Goal: Transaction & Acquisition: Book appointment/travel/reservation

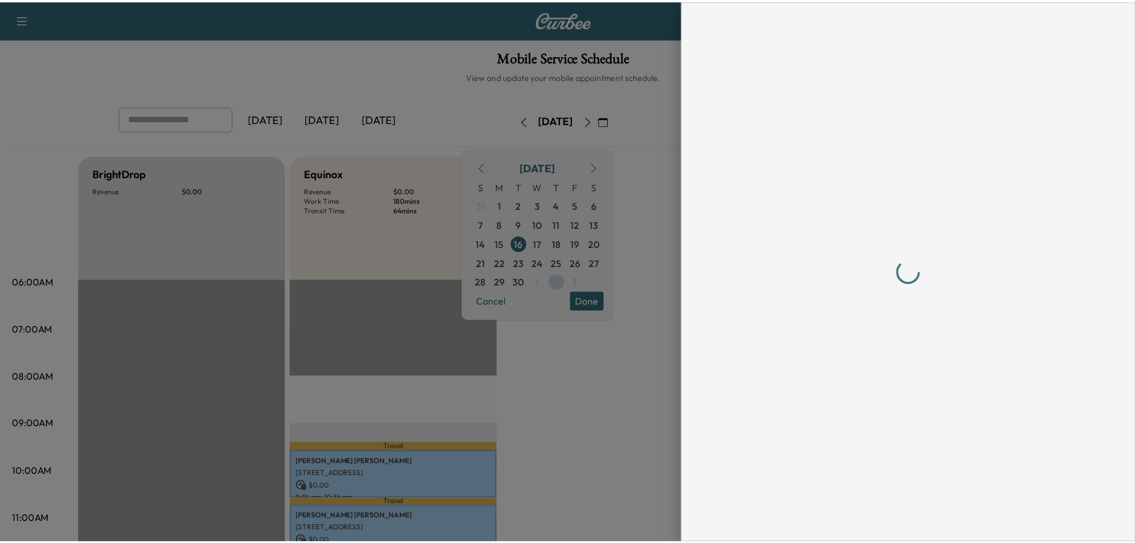
scroll to position [179, 0]
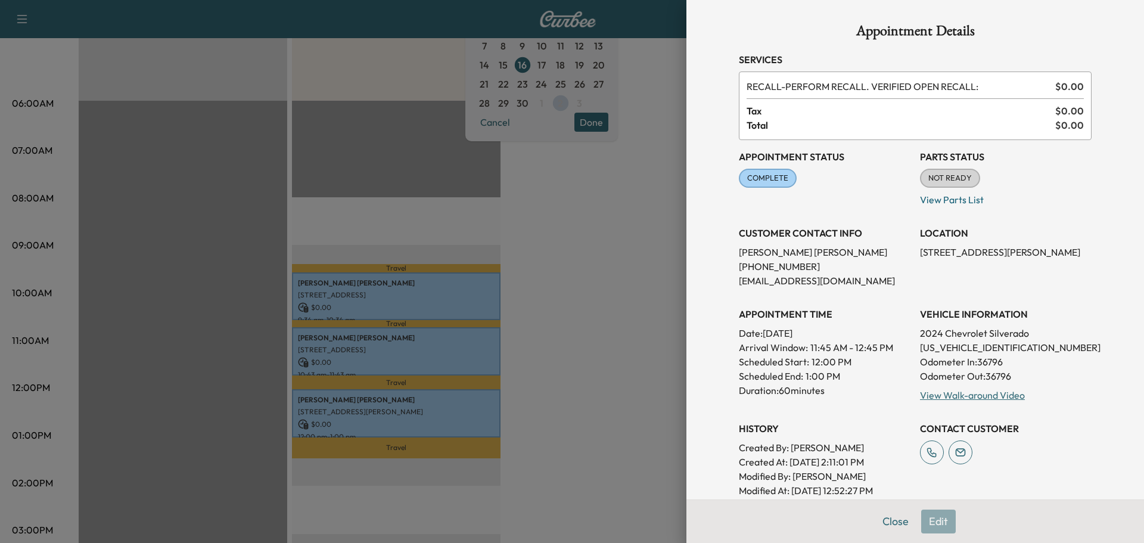
click at [638, 267] on div at bounding box center [572, 271] width 1144 height 543
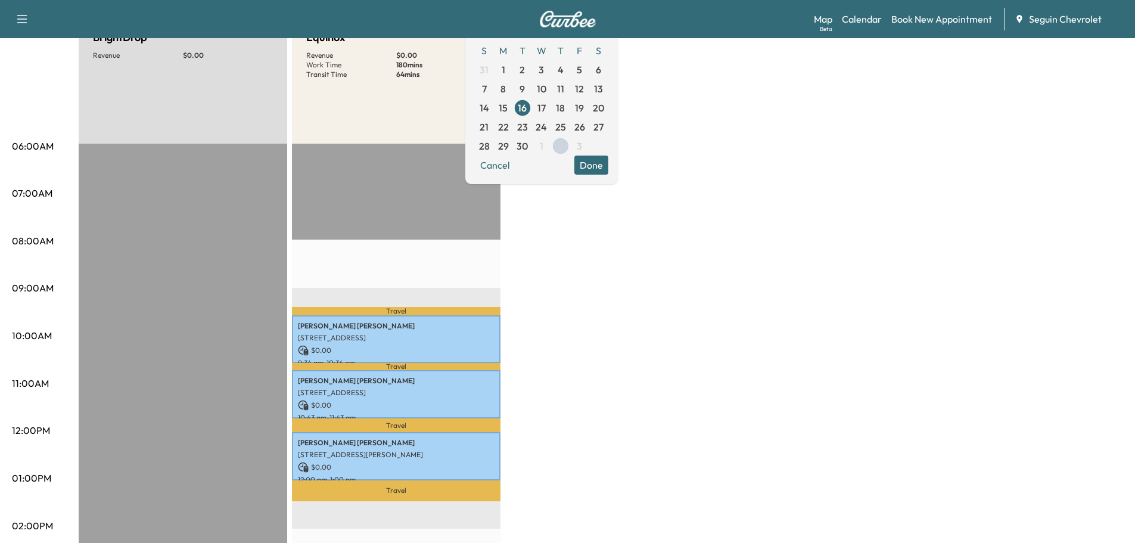
scroll to position [0, 0]
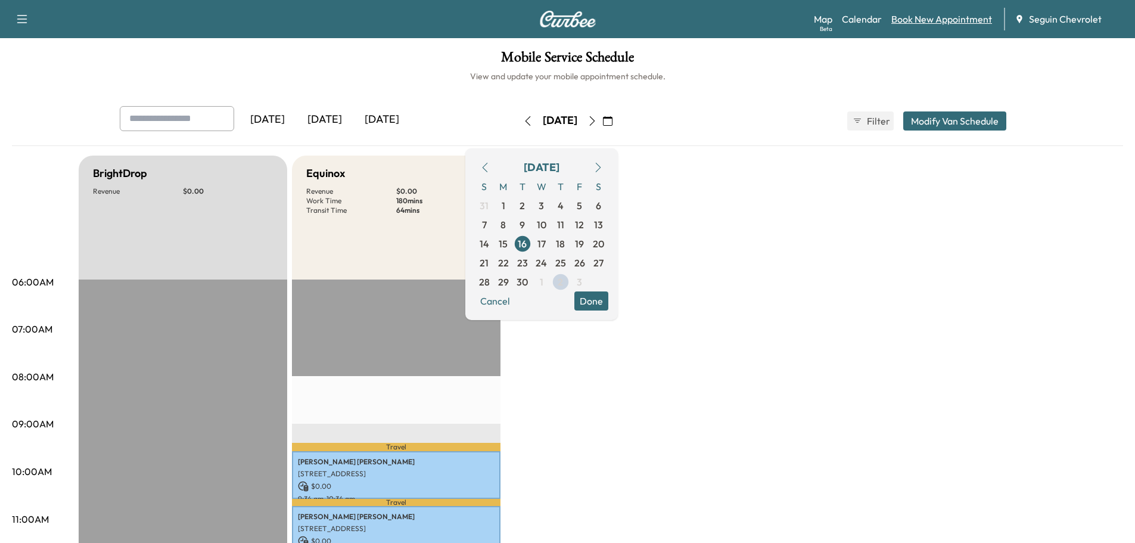
click at [949, 19] on link "Book New Appointment" at bounding box center [941, 19] width 101 height 14
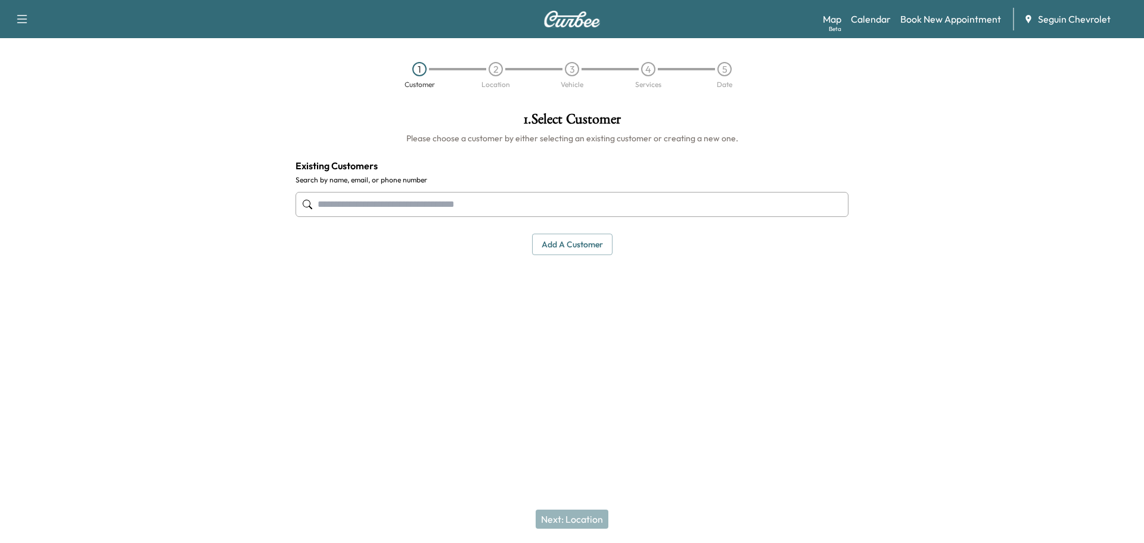
click at [393, 208] on input "text" at bounding box center [572, 204] width 553 height 25
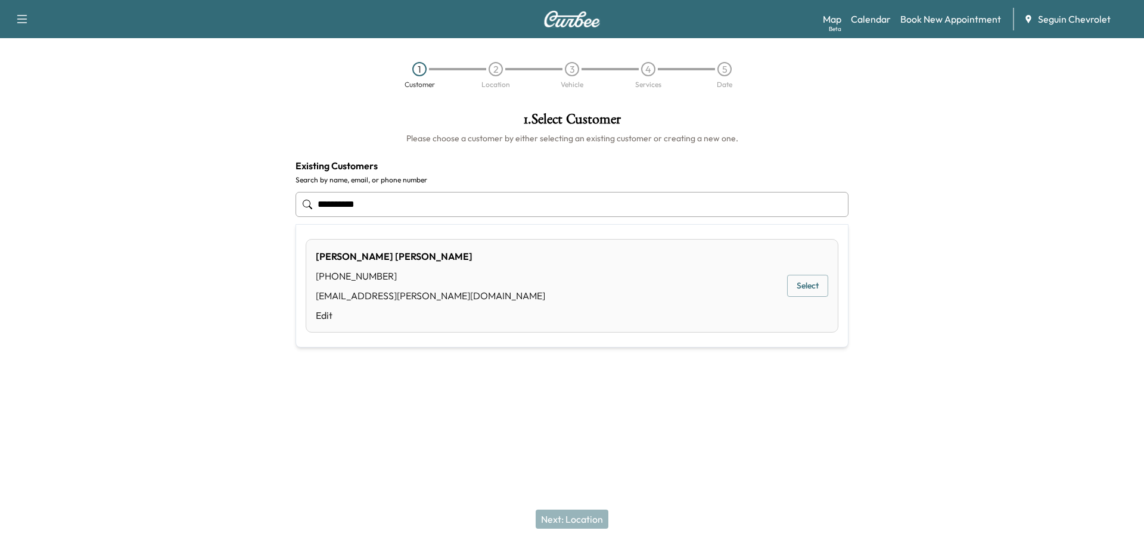
click at [812, 281] on button "Select" at bounding box center [807, 286] width 41 height 22
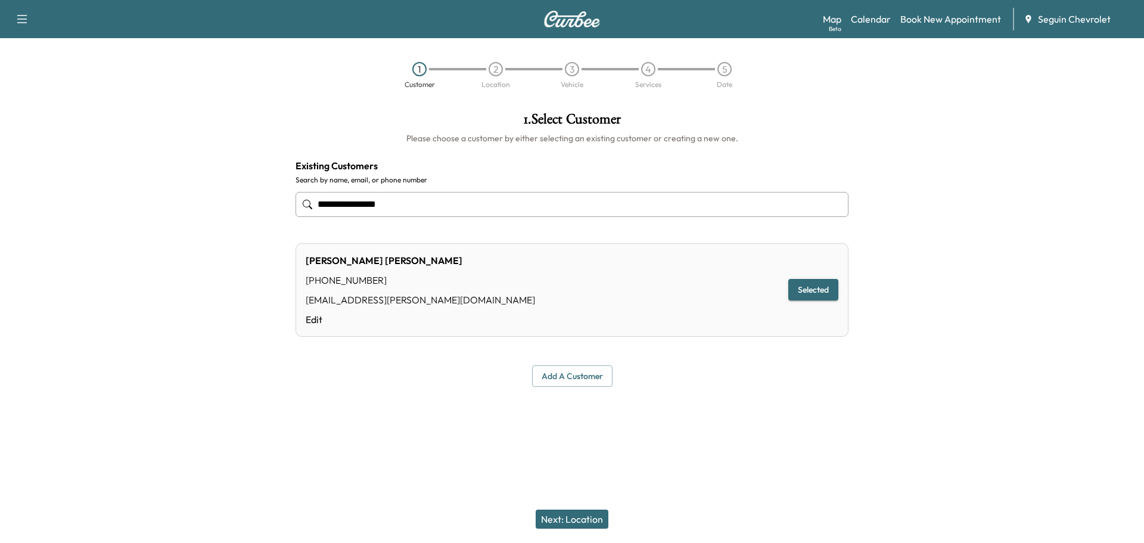
type input "**********"
click at [585, 515] on button "Next: Location" at bounding box center [572, 518] width 73 height 19
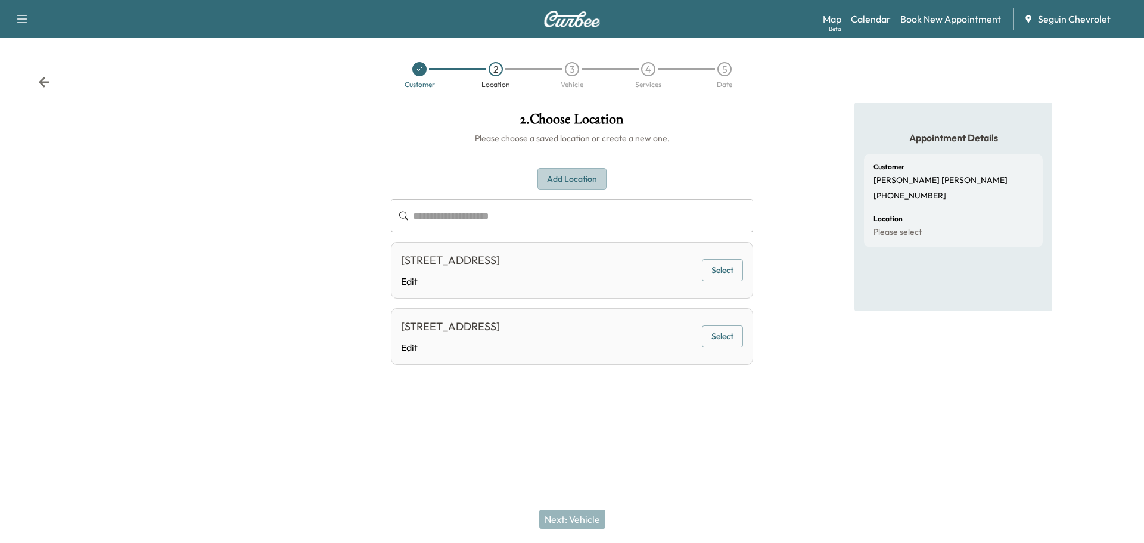
click at [582, 181] on button "Add Location" at bounding box center [571, 179] width 69 height 22
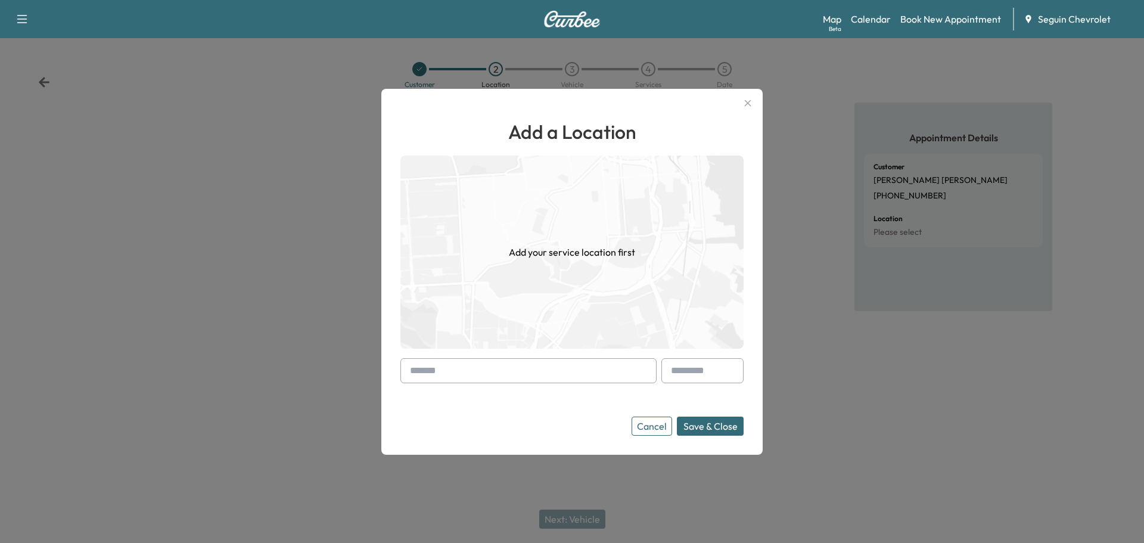
click at [474, 371] on input "text" at bounding box center [528, 370] width 256 height 25
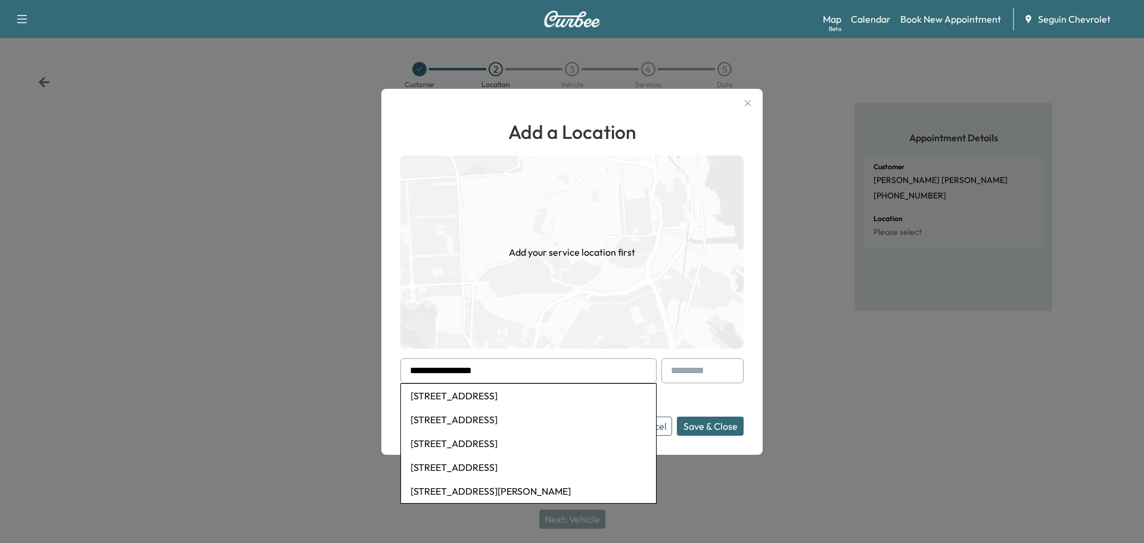
click at [512, 394] on li "[STREET_ADDRESS]" at bounding box center [528, 396] width 255 height 24
type input "**********"
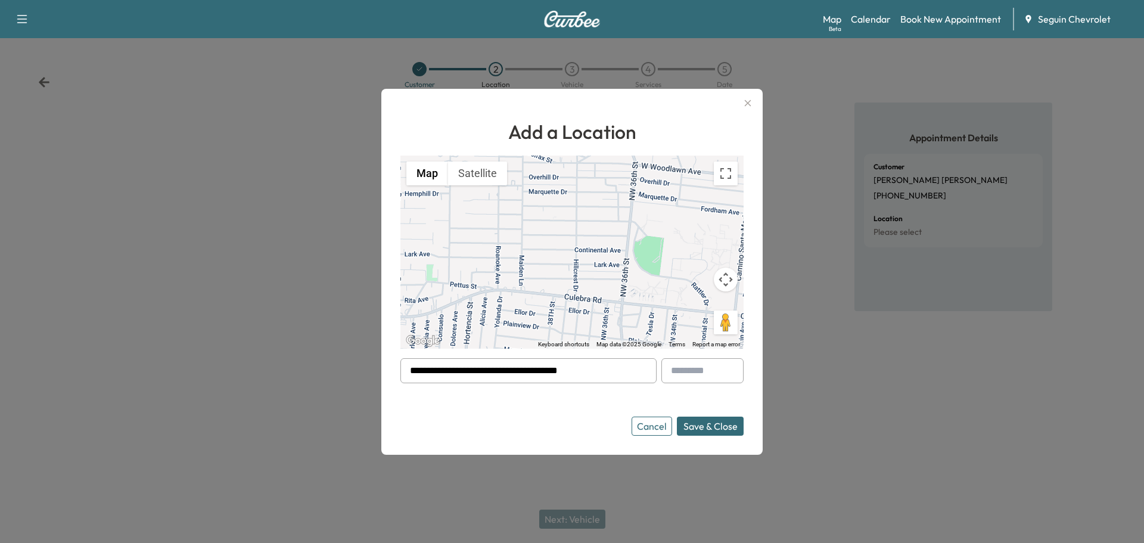
click at [717, 427] on button "Save & Close" at bounding box center [710, 425] width 67 height 19
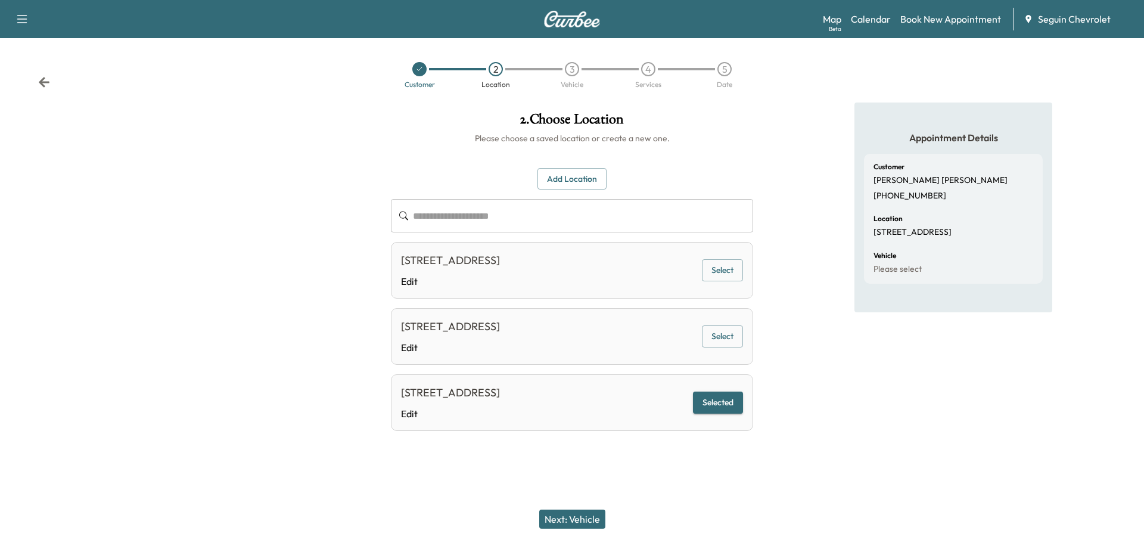
click at [589, 515] on button "Next: Vehicle" at bounding box center [572, 518] width 66 height 19
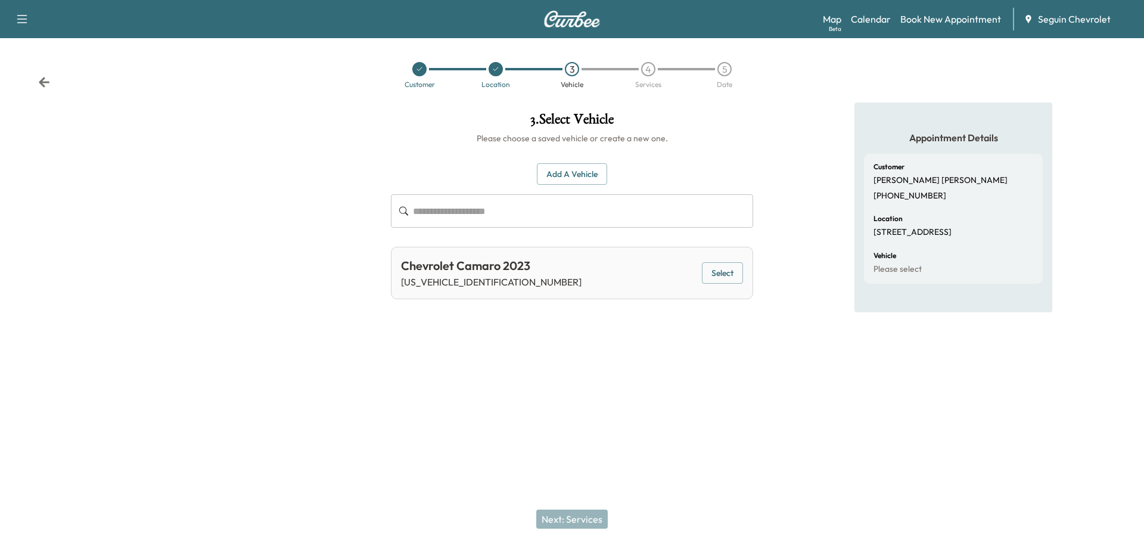
click at [720, 275] on button "Select" at bounding box center [722, 273] width 41 height 22
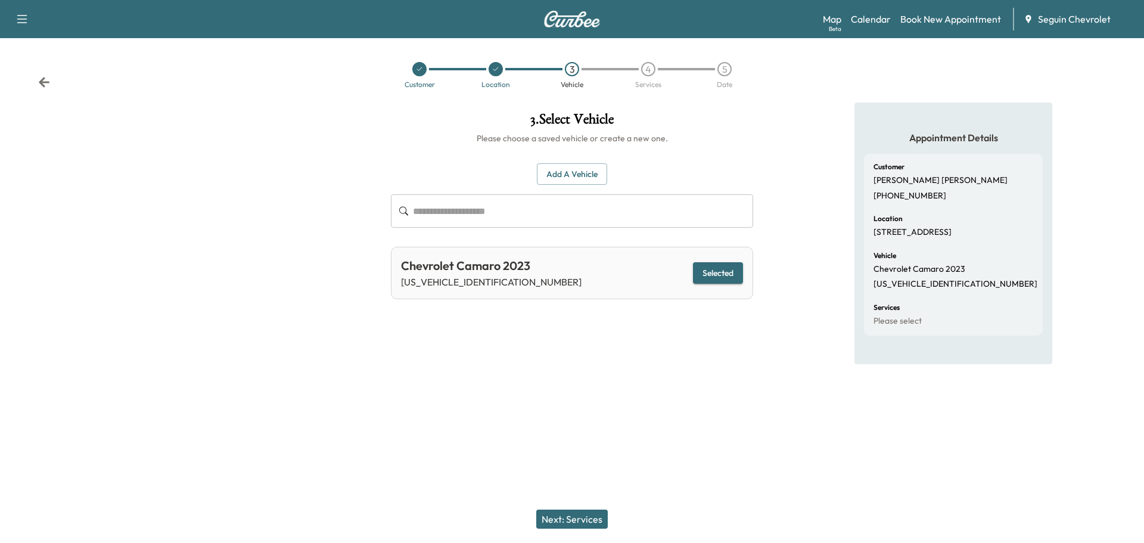
click at [593, 520] on button "Next: Services" at bounding box center [571, 518] width 71 height 19
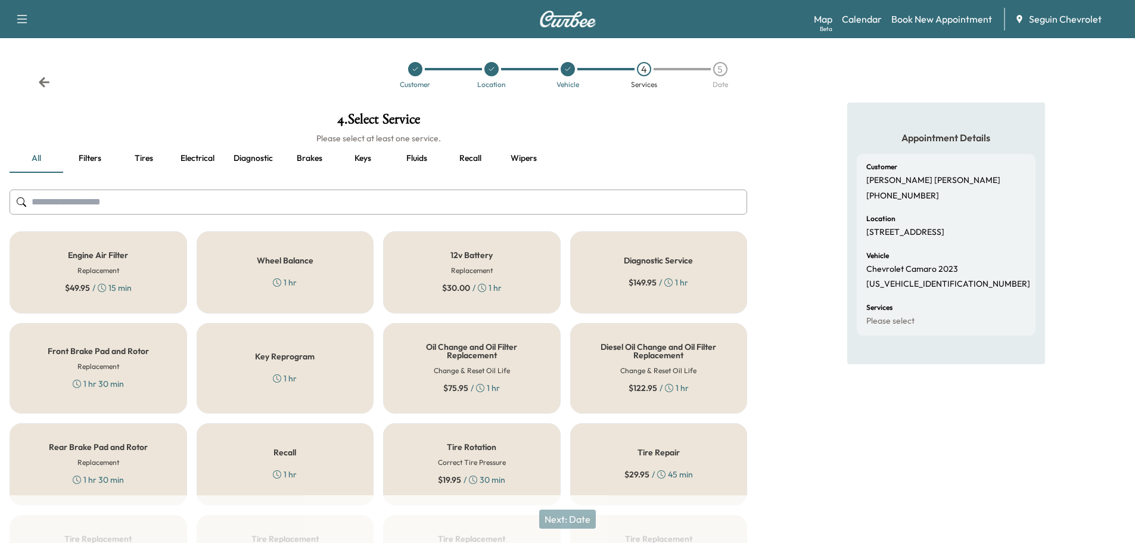
click at [294, 452] on h5 "Recall" at bounding box center [284, 452] width 23 height 8
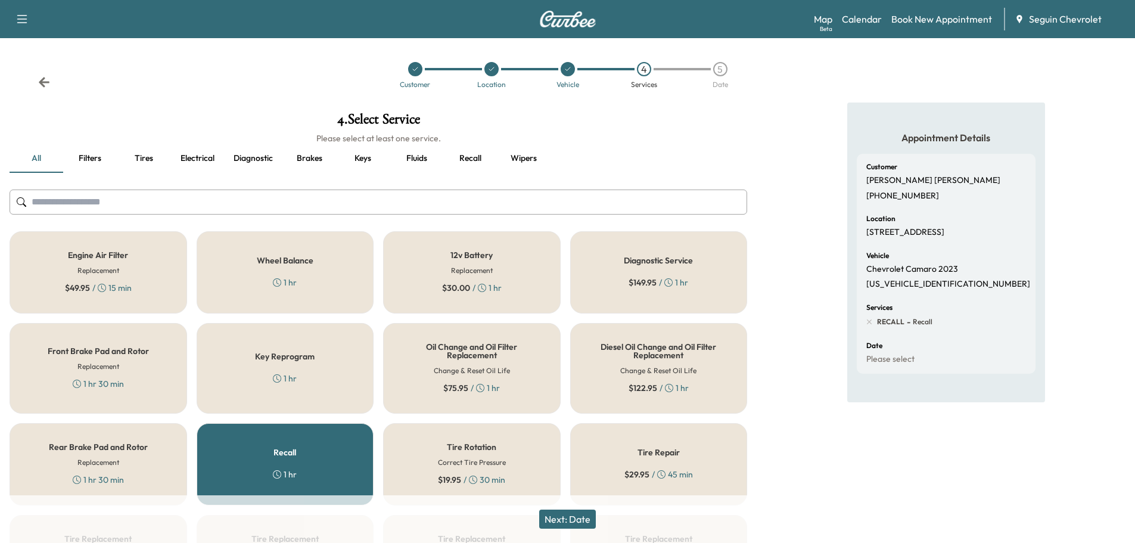
click at [580, 518] on button "Next: Date" at bounding box center [567, 518] width 57 height 19
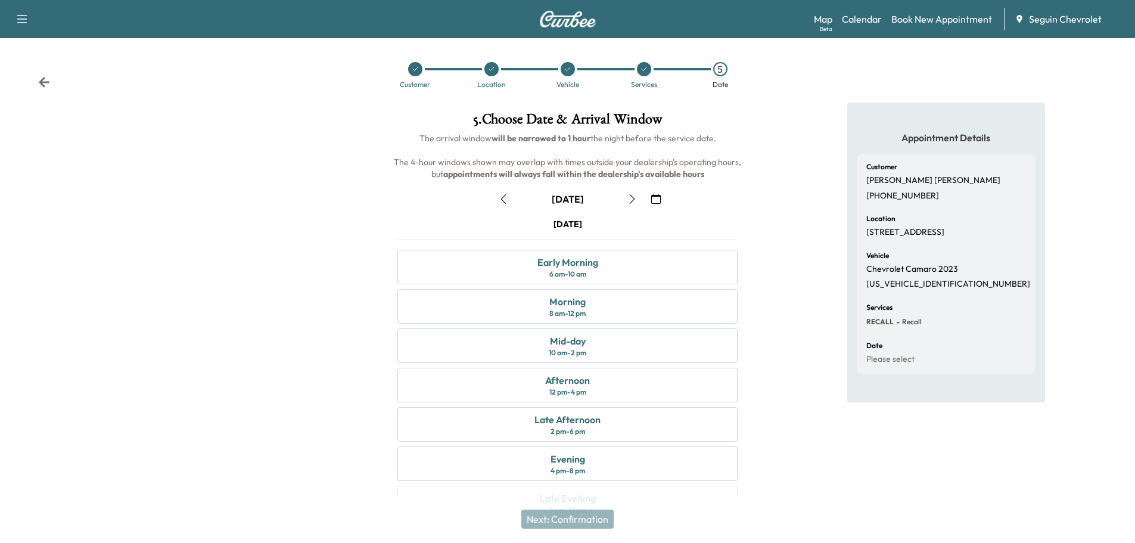
click at [654, 200] on icon "button" at bounding box center [656, 199] width 10 height 10
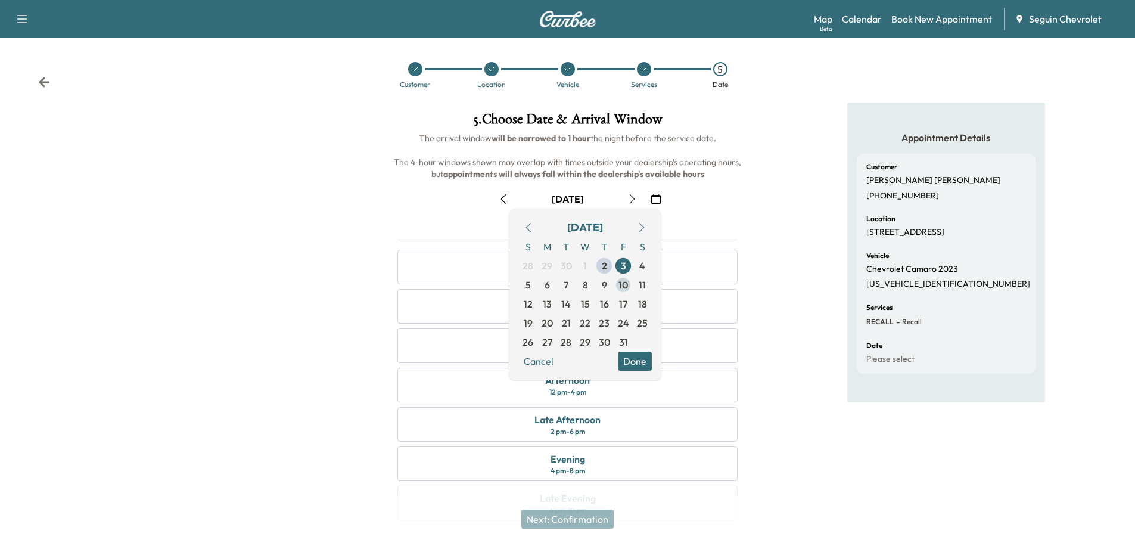
click at [625, 282] on span "10" at bounding box center [623, 285] width 10 height 14
click at [637, 357] on button "Done" at bounding box center [635, 361] width 34 height 19
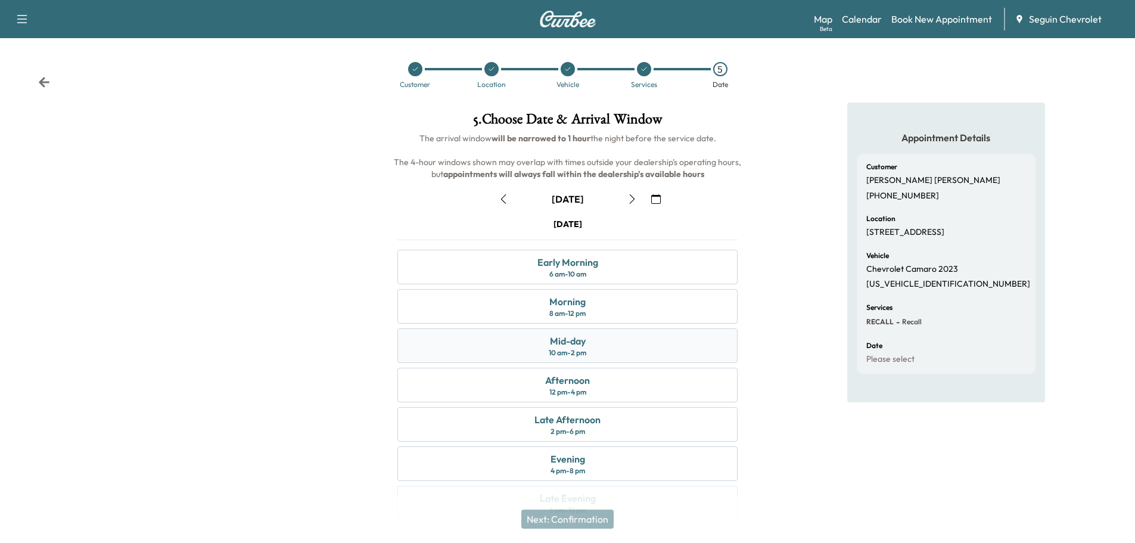
click at [586, 344] on div "Mid-day" at bounding box center [568, 341] width 36 height 14
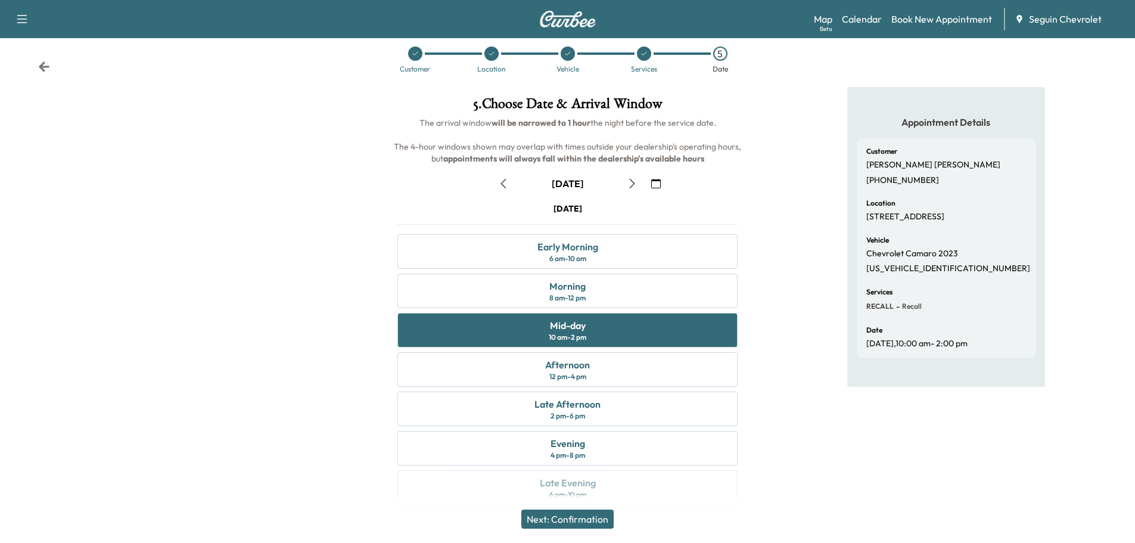
scroll to position [30, 0]
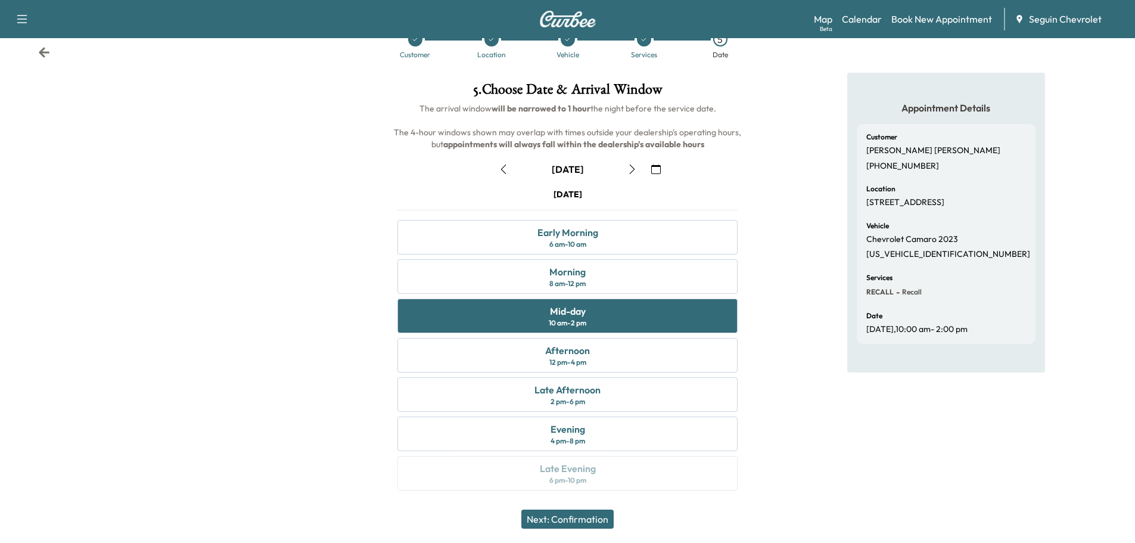
click at [602, 519] on button "Next: Confirmation" at bounding box center [567, 518] width 92 height 19
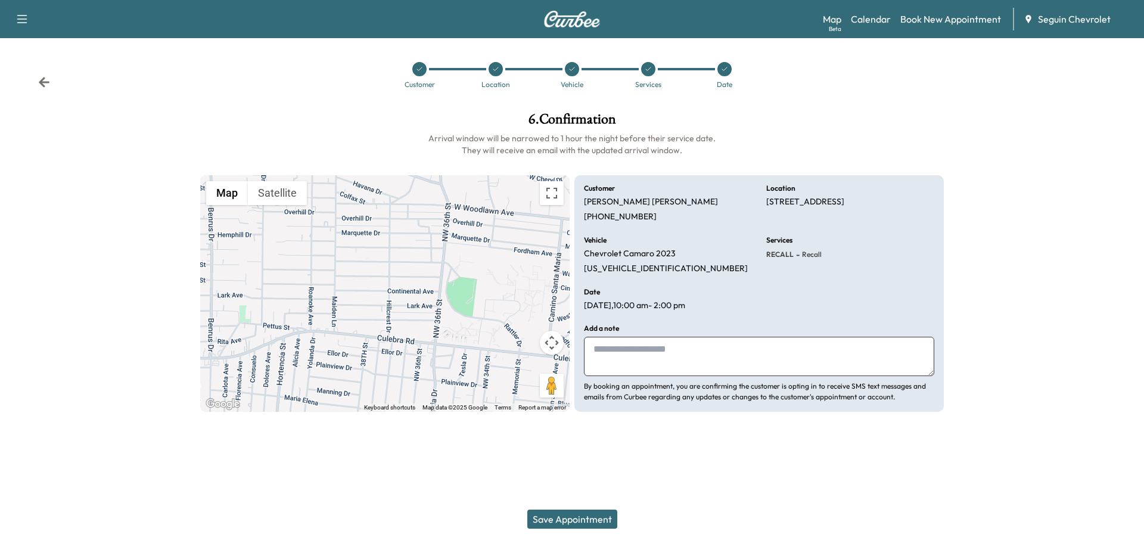
click at [670, 359] on textarea at bounding box center [759, 356] width 350 height 39
click at [619, 364] on textarea "**********" at bounding box center [759, 356] width 350 height 39
click at [922, 349] on textarea "**********" at bounding box center [759, 356] width 350 height 39
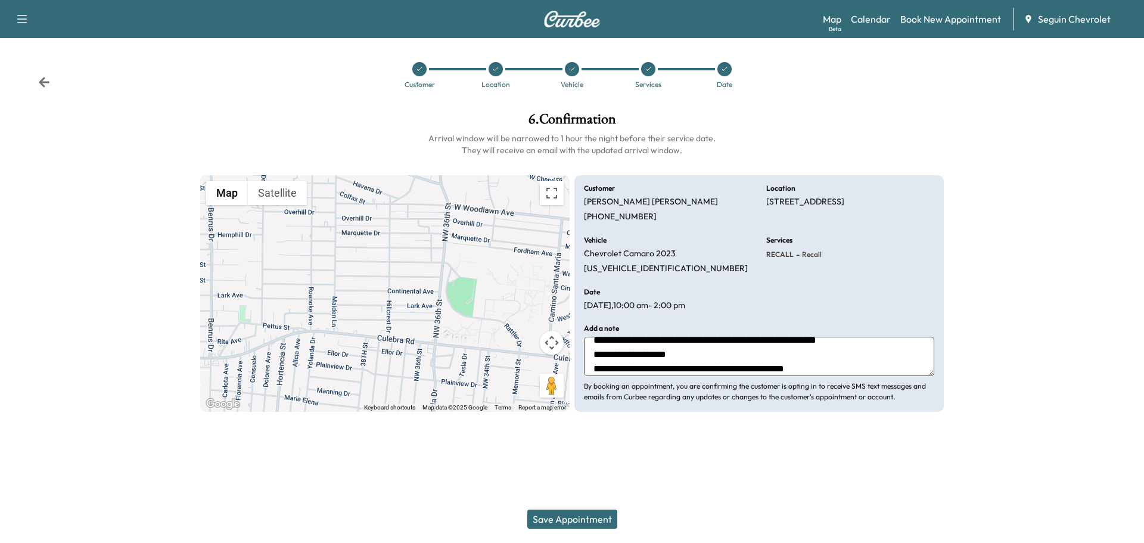
scroll to position [14, 0]
type textarea "**********"
click at [581, 515] on button "Save Appointment" at bounding box center [572, 518] width 90 height 19
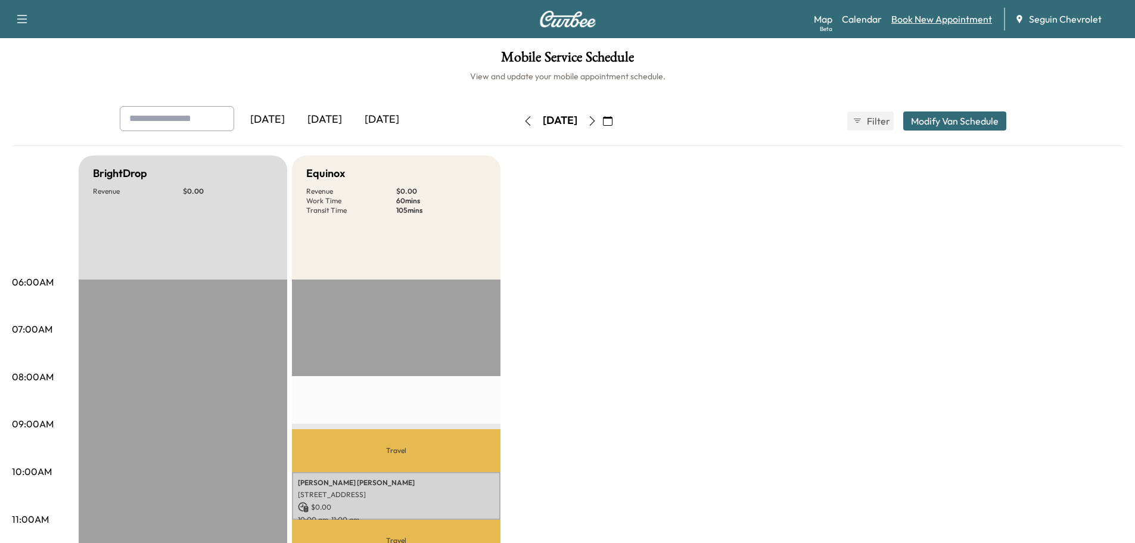
click at [943, 17] on link "Book New Appointment" at bounding box center [941, 19] width 101 height 14
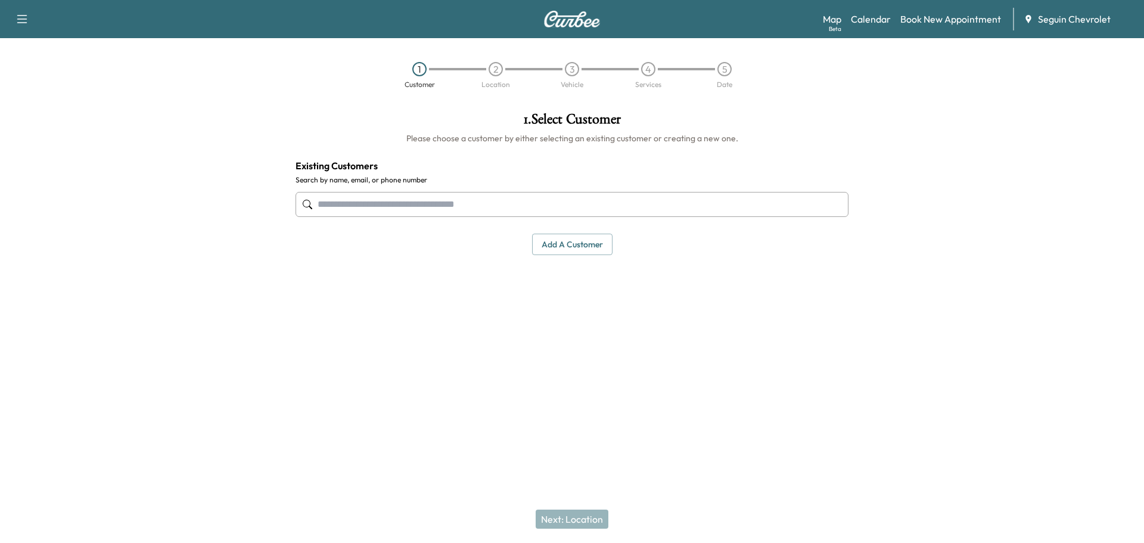
click at [446, 210] on input "text" at bounding box center [572, 204] width 553 height 25
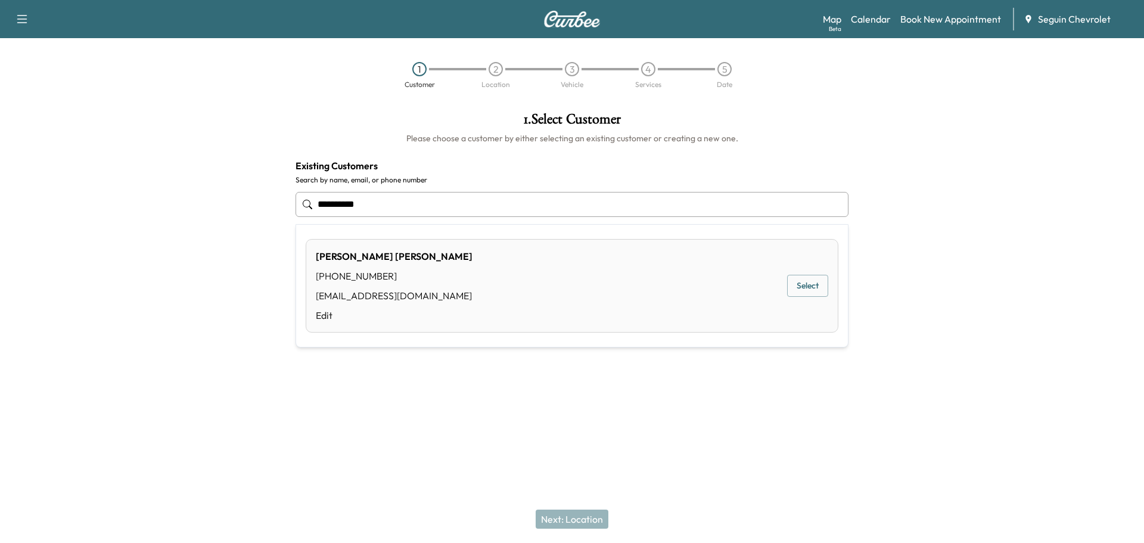
click at [803, 288] on button "Select" at bounding box center [807, 286] width 41 height 22
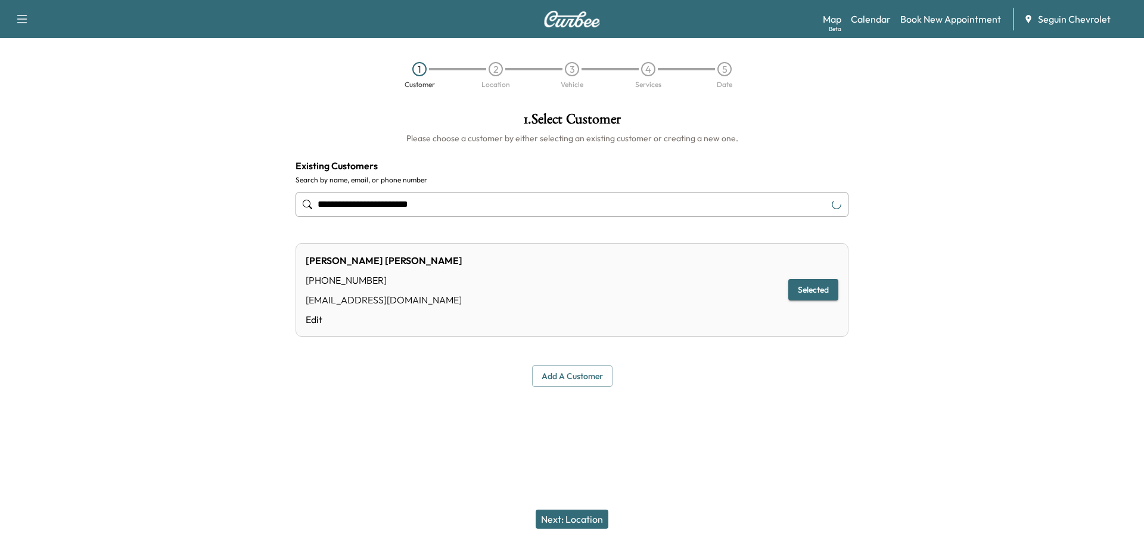
type input "**********"
click at [813, 289] on button "Selected" at bounding box center [813, 290] width 50 height 22
drag, startPoint x: 587, startPoint y: 515, endPoint x: 591, endPoint y: 509, distance: 7.8
click at [591, 509] on div "Next: Location" at bounding box center [572, 519] width 1144 height 48
click at [817, 288] on button "Selected" at bounding box center [813, 290] width 50 height 22
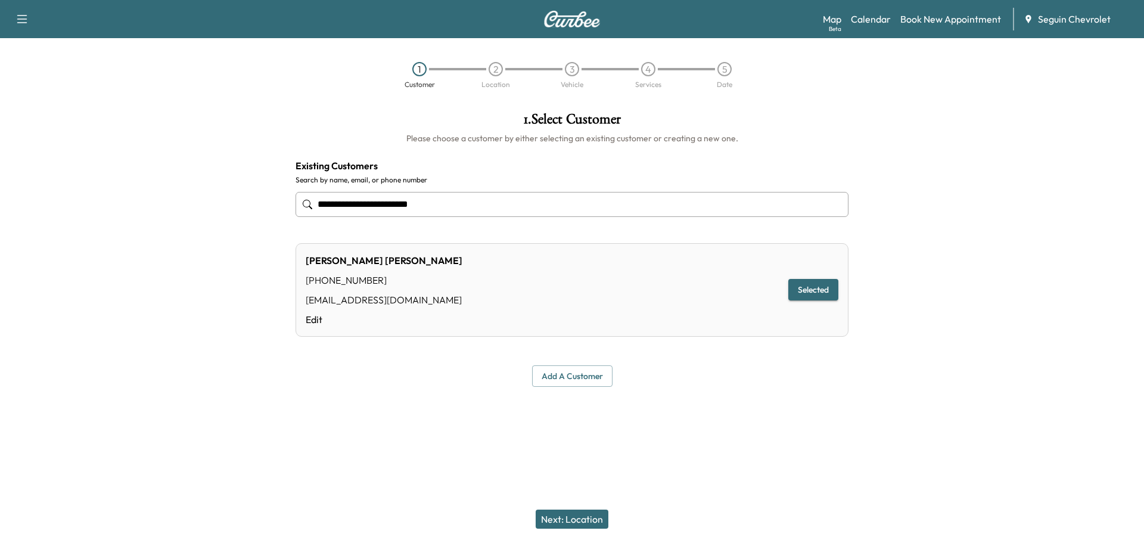
click at [576, 517] on button "Next: Location" at bounding box center [572, 518] width 73 height 19
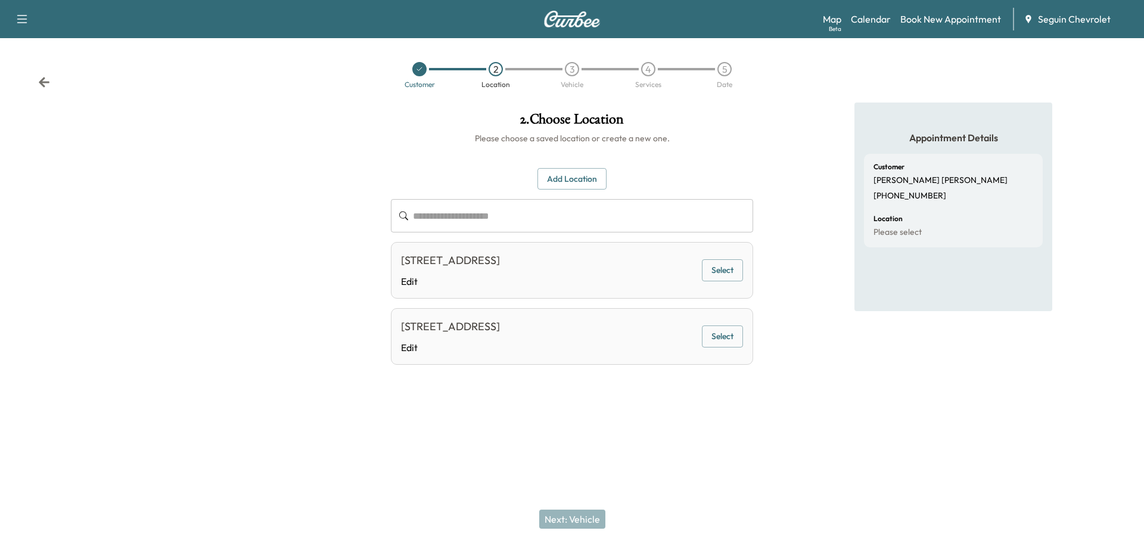
click at [717, 263] on button "Select" at bounding box center [722, 270] width 41 height 22
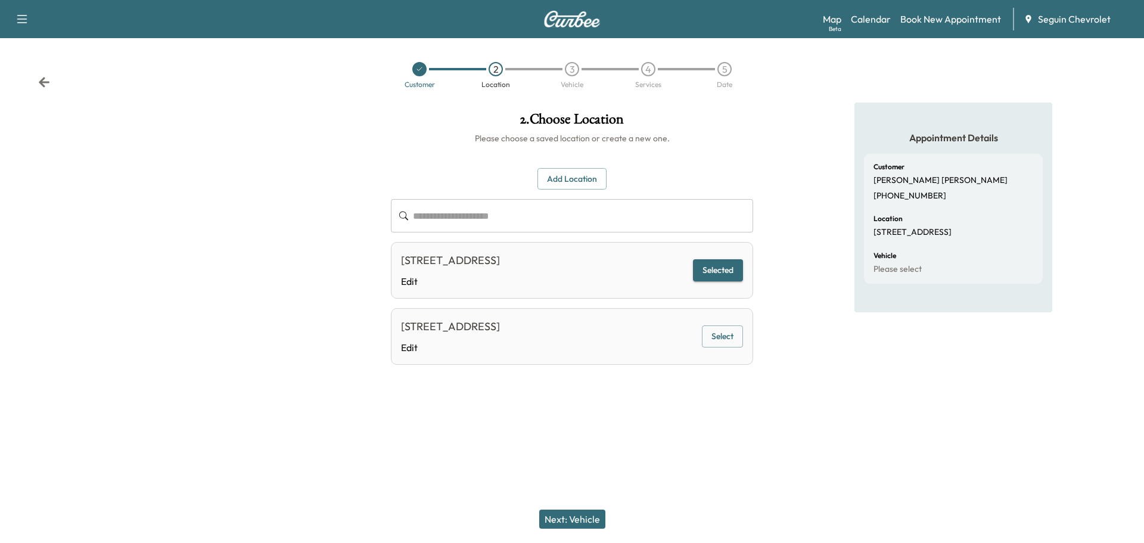
click at [590, 517] on button "Next: Vehicle" at bounding box center [572, 518] width 66 height 19
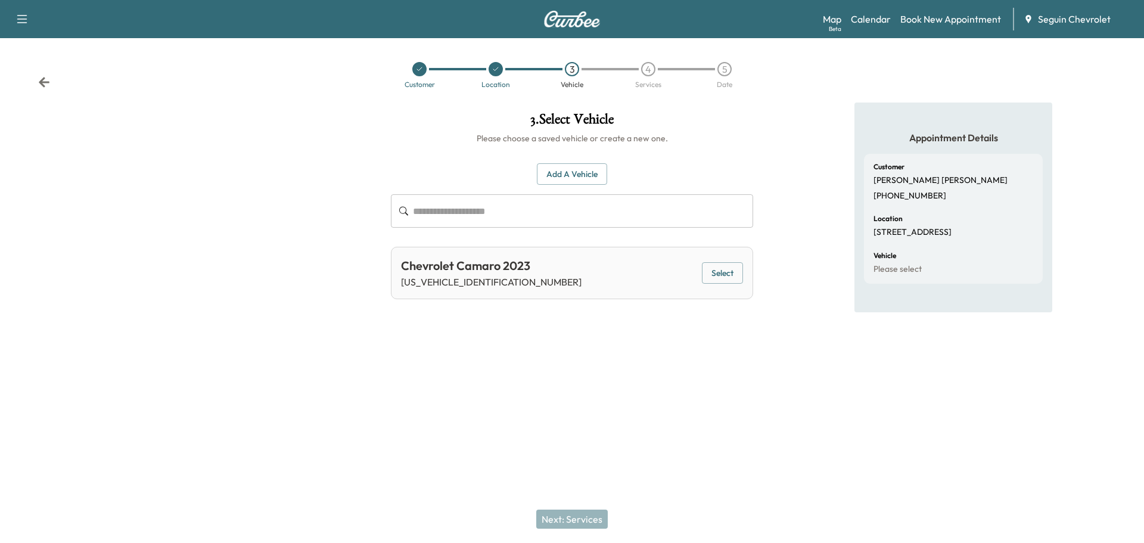
click at [717, 276] on button "Select" at bounding box center [722, 273] width 41 height 22
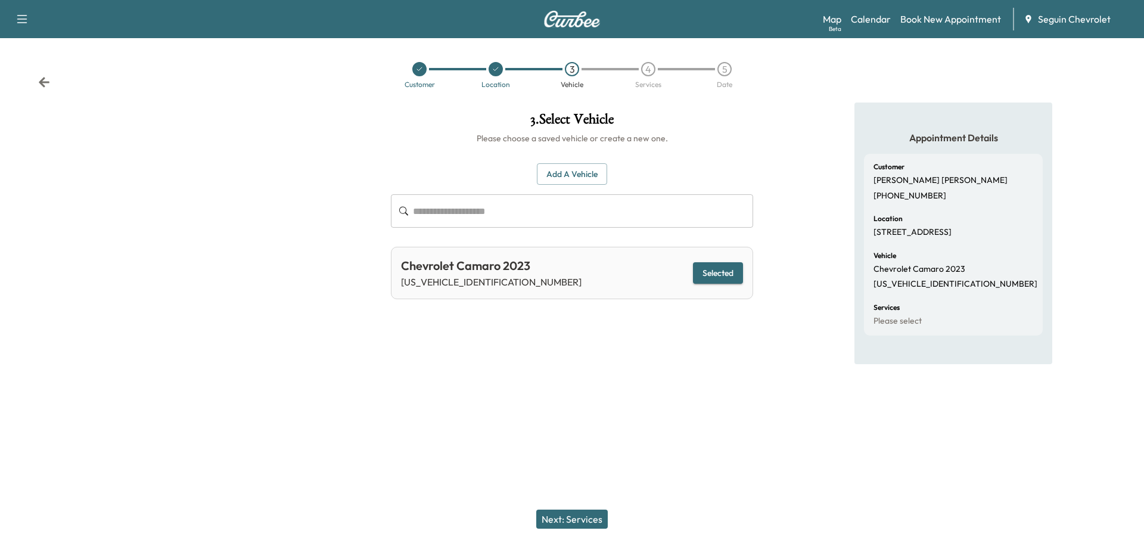
click at [584, 518] on button "Next: Services" at bounding box center [571, 518] width 71 height 19
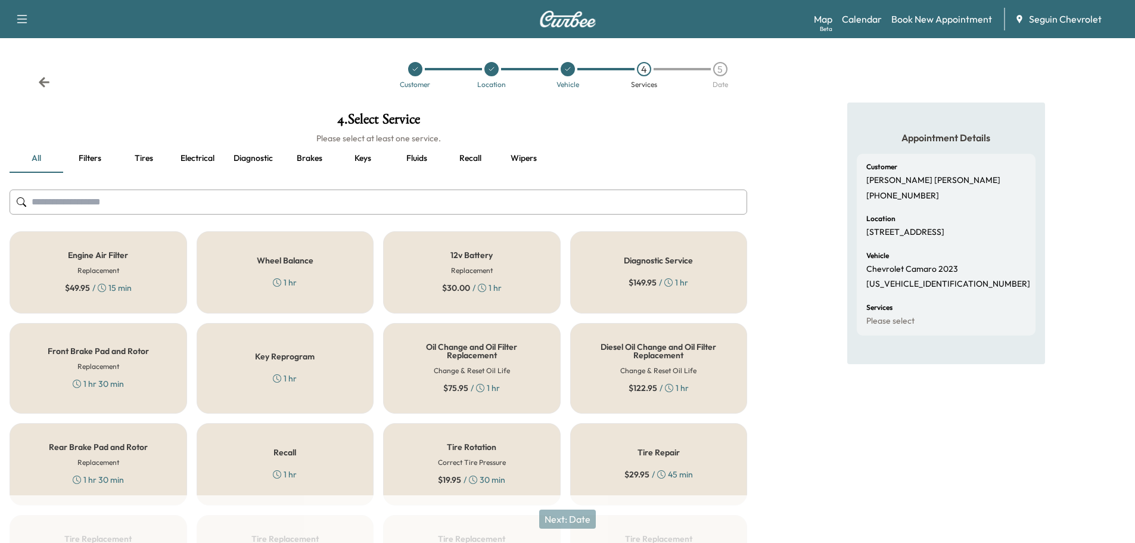
click at [333, 462] on div "Recall 1 hr" at bounding box center [286, 464] width 178 height 82
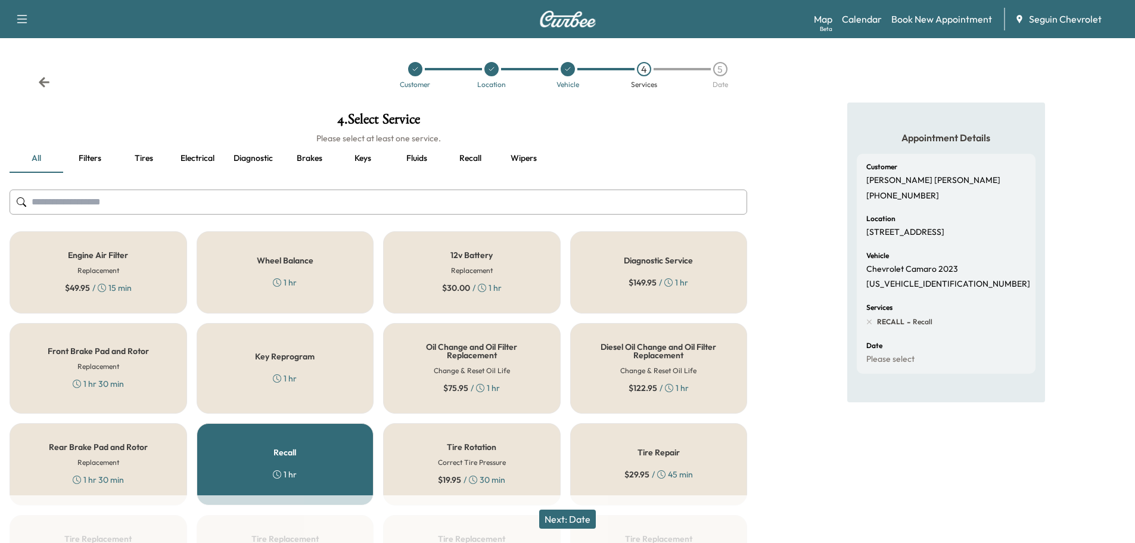
click at [582, 514] on button "Next: Date" at bounding box center [567, 518] width 57 height 19
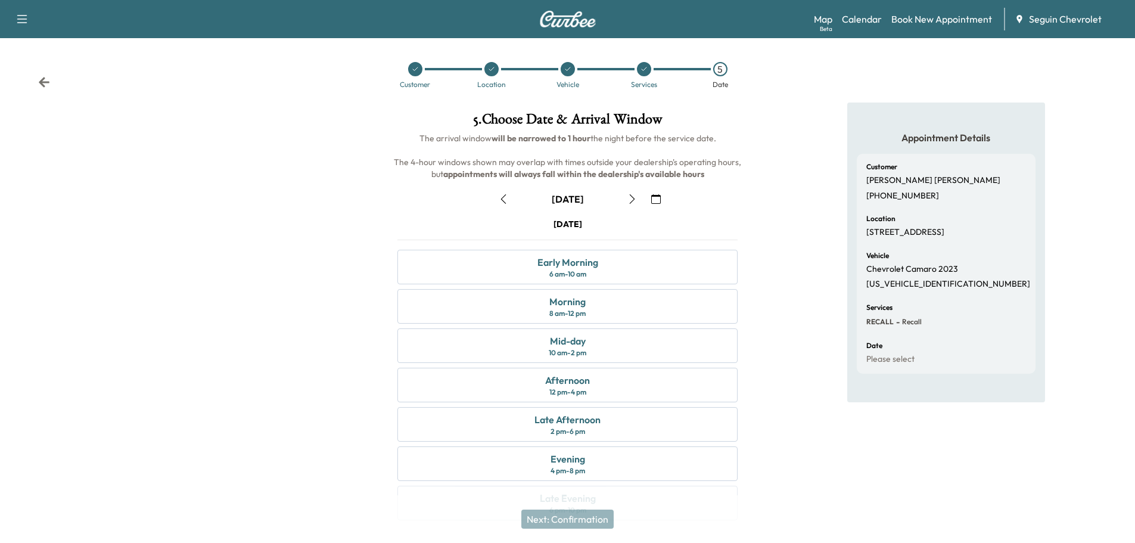
click at [653, 198] on icon "button" at bounding box center [656, 199] width 10 height 10
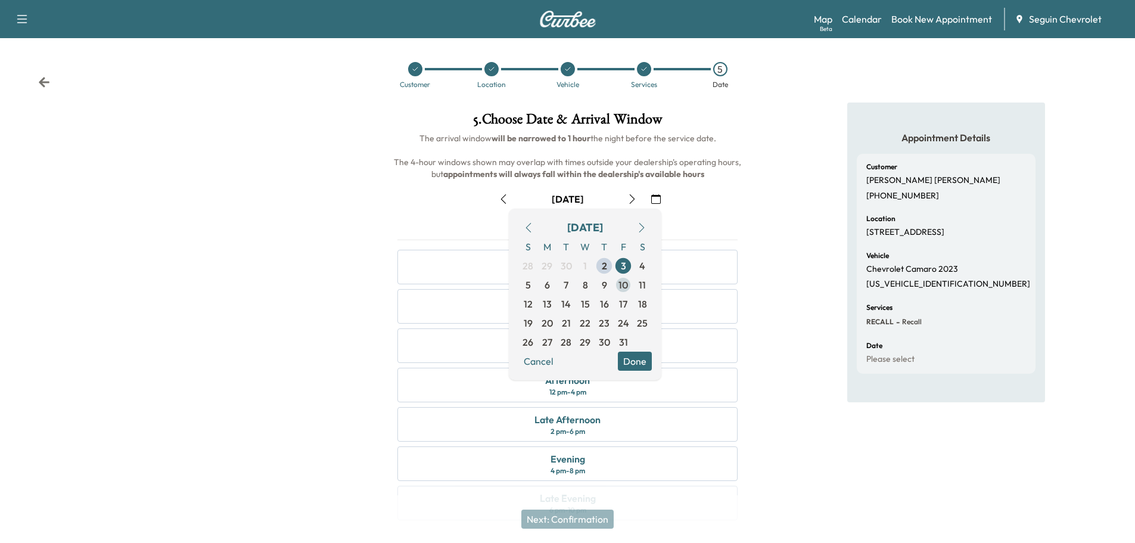
click at [623, 284] on span "10" at bounding box center [623, 285] width 10 height 14
click at [633, 360] on button "Done" at bounding box center [635, 361] width 34 height 19
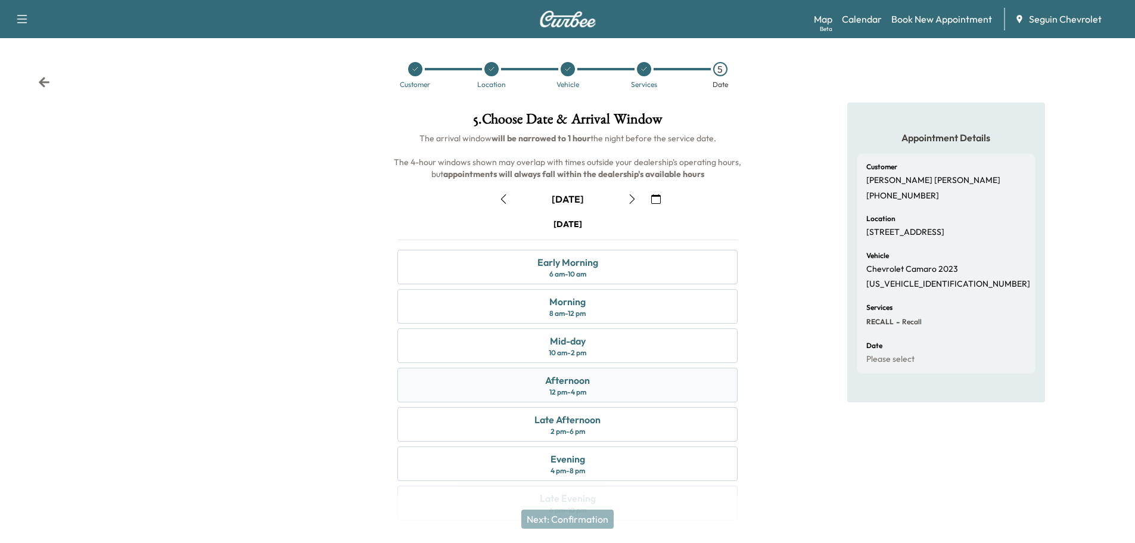
click at [580, 378] on div "Afternoon" at bounding box center [567, 380] width 45 height 14
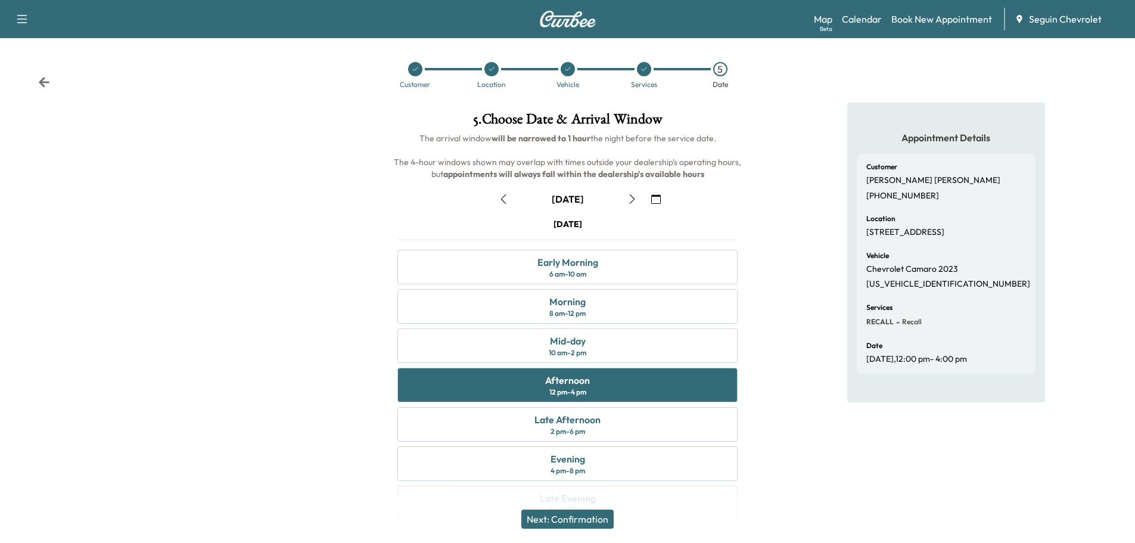
click at [593, 515] on button "Next: Confirmation" at bounding box center [567, 518] width 92 height 19
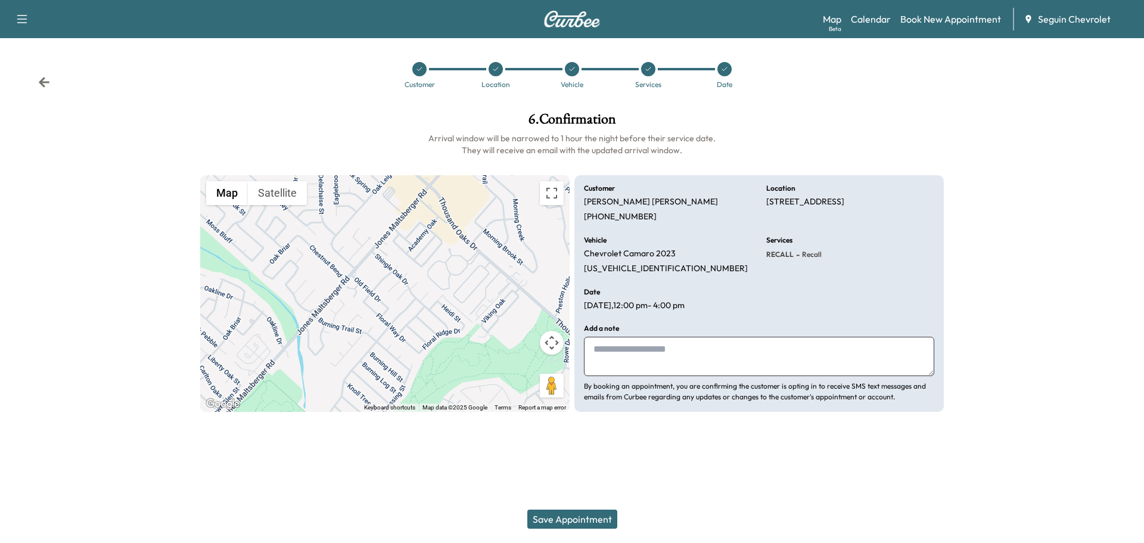
click at [629, 352] on textarea at bounding box center [759, 356] width 350 height 39
click at [615, 352] on textarea at bounding box center [759, 356] width 350 height 39
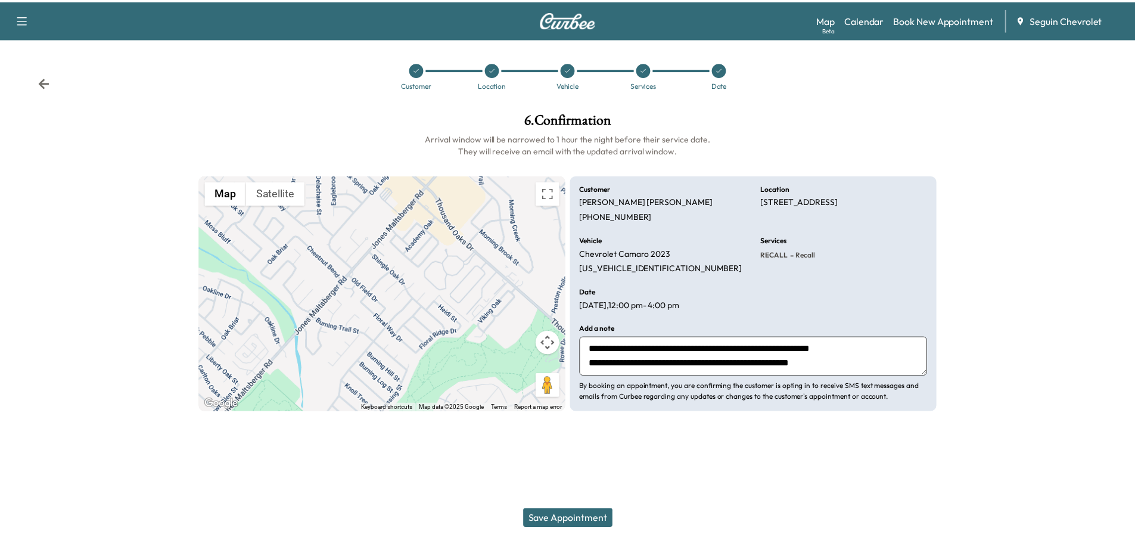
scroll to position [23, 0]
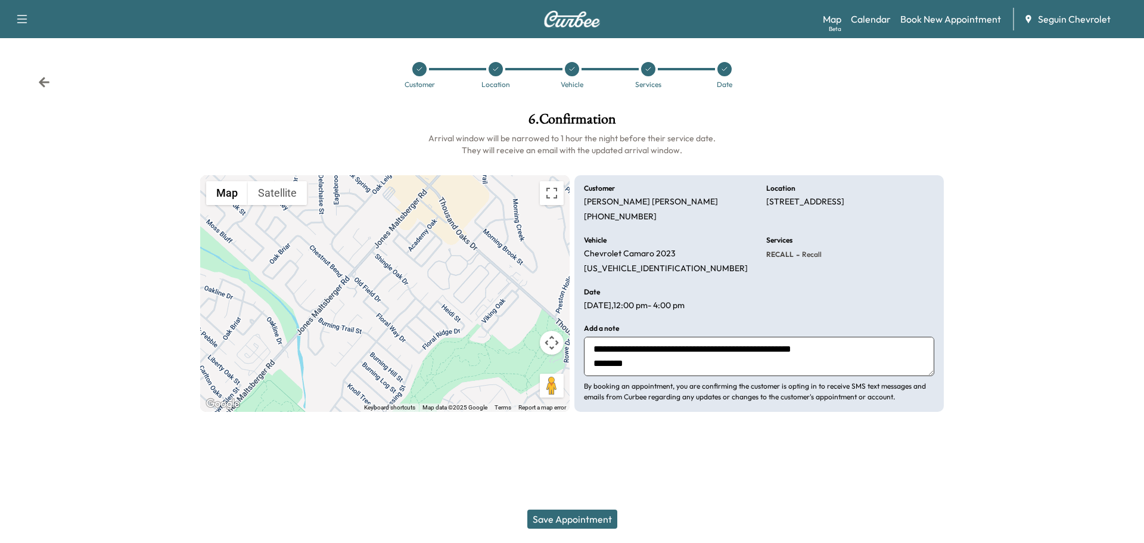
click at [642, 367] on textarea "**********" at bounding box center [759, 356] width 350 height 39
type textarea "**********"
click at [585, 514] on button "Save Appointment" at bounding box center [572, 518] width 90 height 19
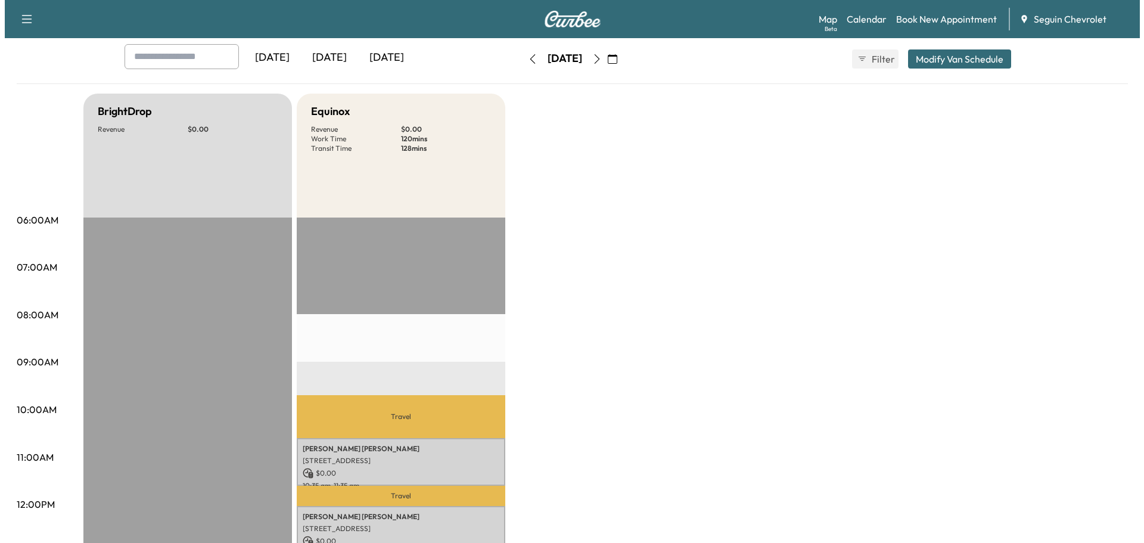
scroll to position [238, 0]
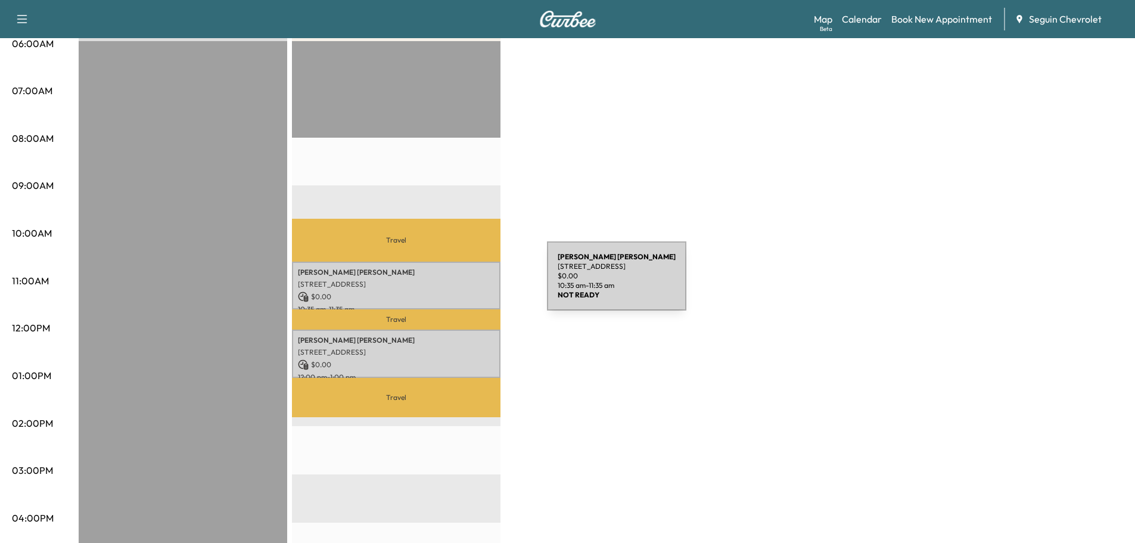
click at [458, 283] on p "[STREET_ADDRESS]" at bounding box center [396, 284] width 197 height 10
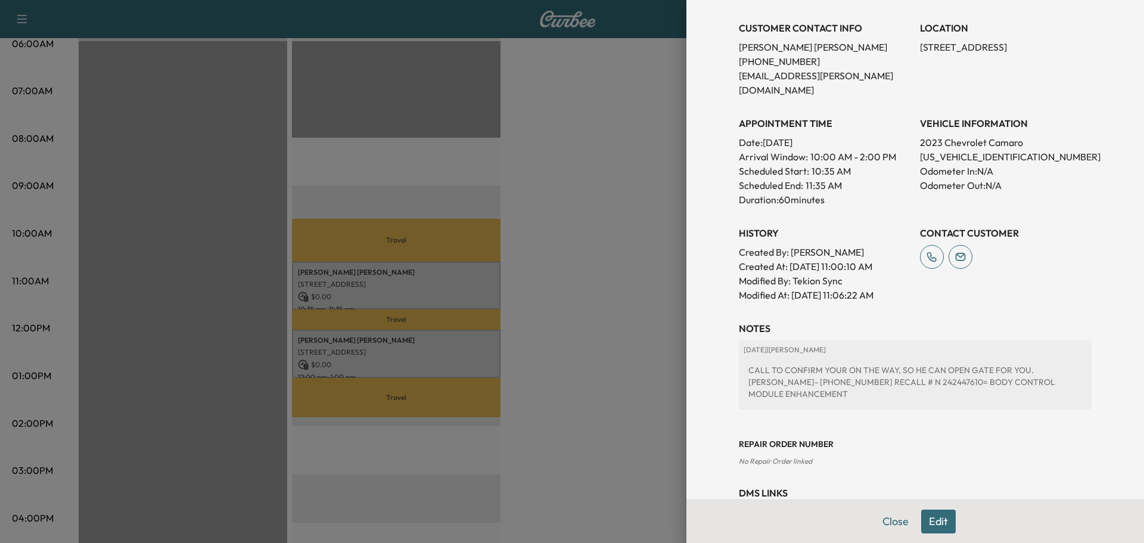
scroll to position [0, 0]
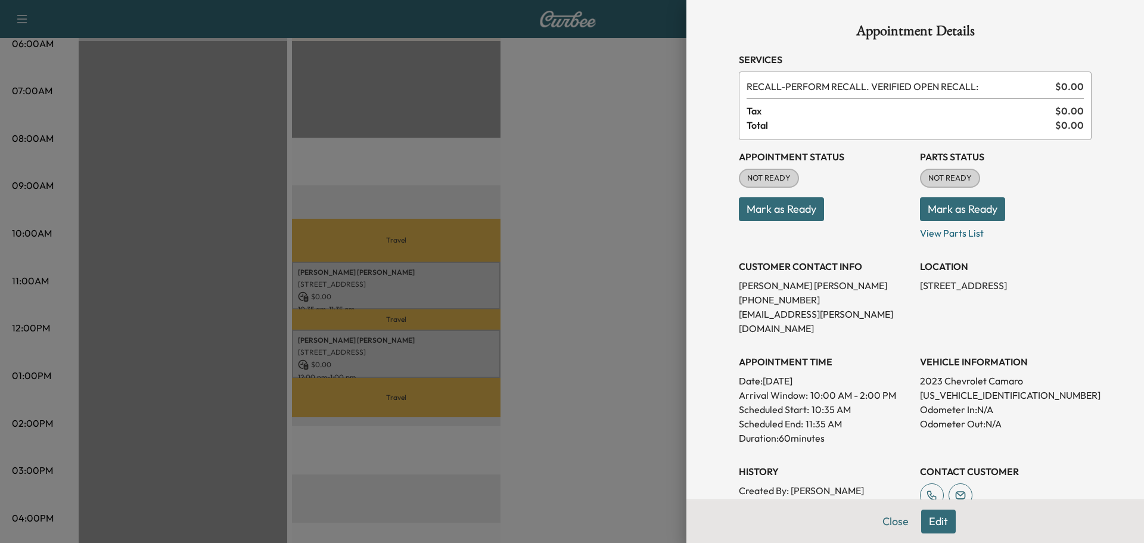
click at [474, 362] on div at bounding box center [572, 271] width 1144 height 543
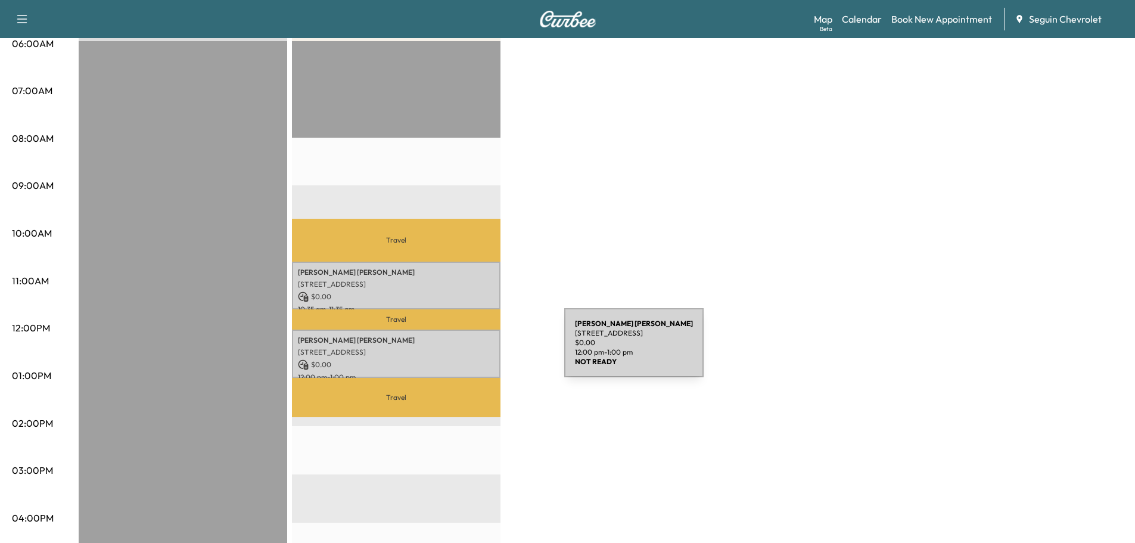
click at [475, 350] on p "[STREET_ADDRESS]" at bounding box center [396, 352] width 197 height 10
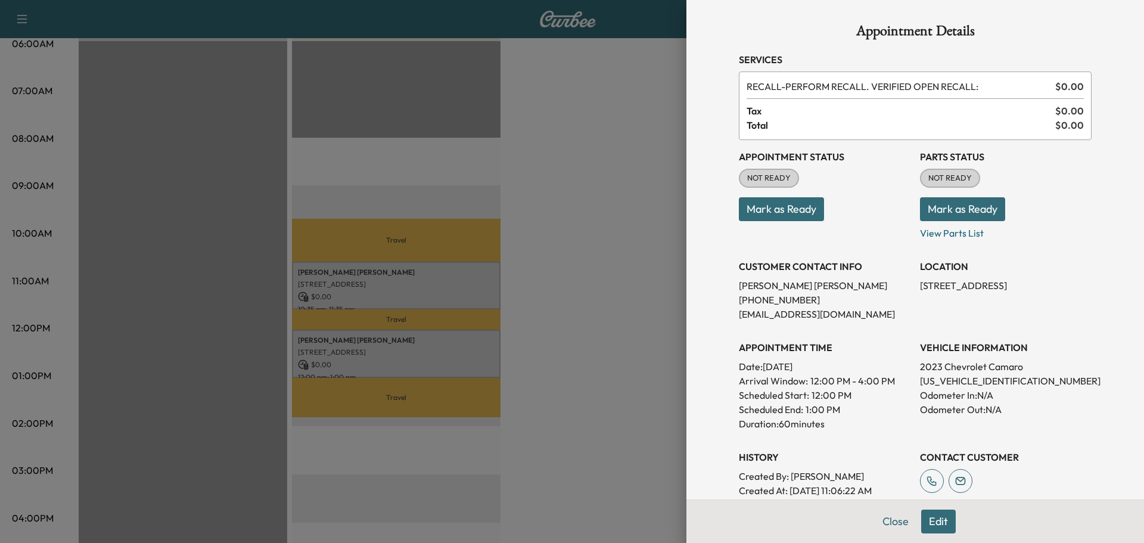
click at [533, 293] on div at bounding box center [572, 271] width 1144 height 543
